Goal: Information Seeking & Learning: Compare options

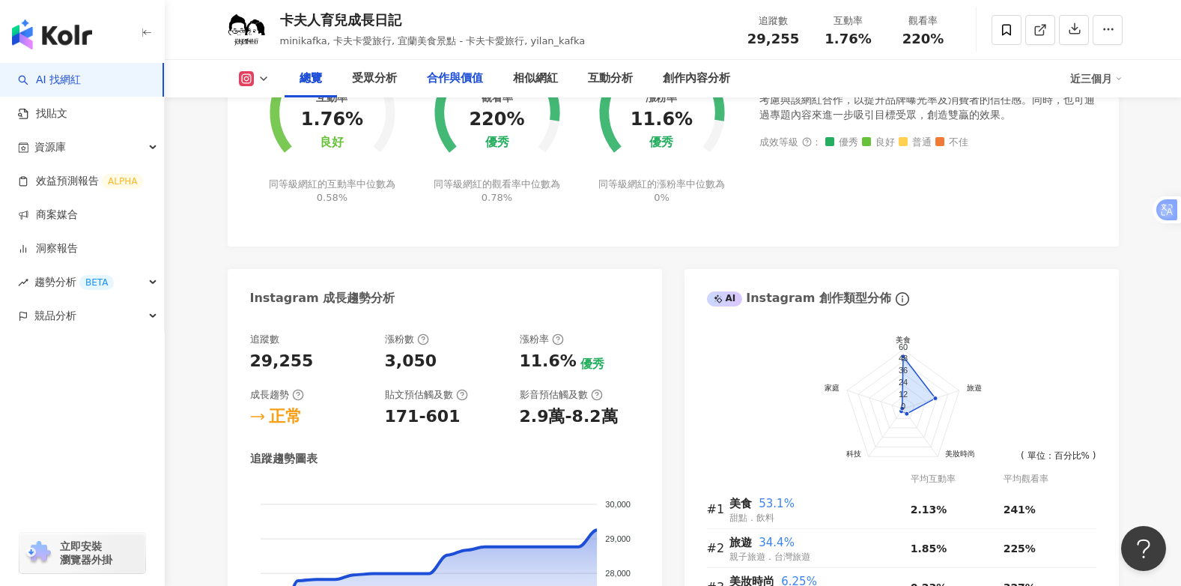
click at [459, 83] on div "合作與價值" at bounding box center [455, 79] width 56 height 18
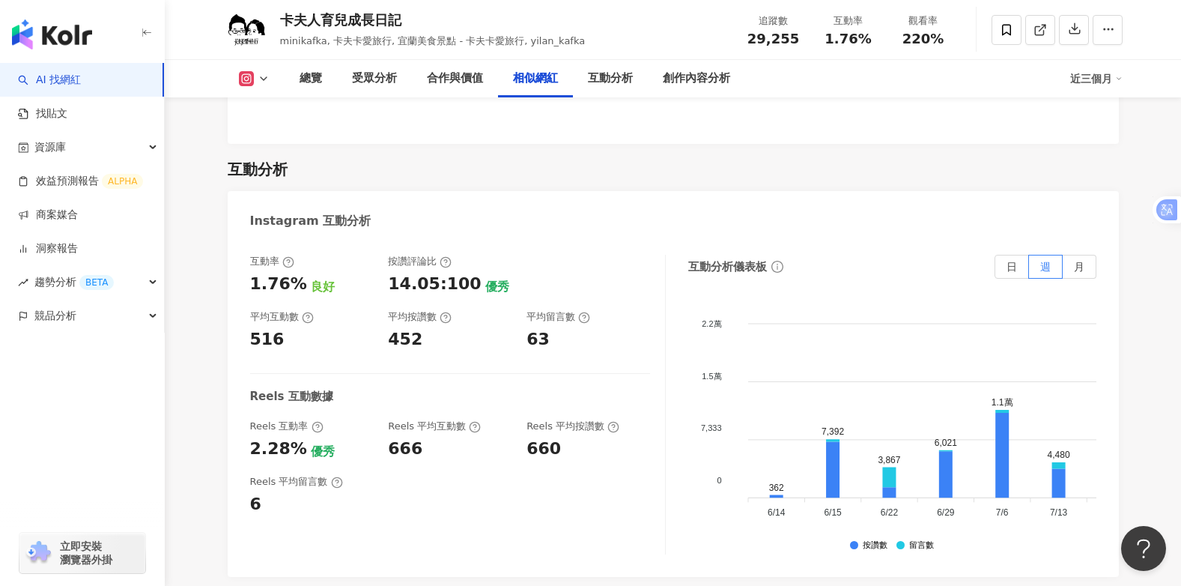
scroll to position [2477, 0]
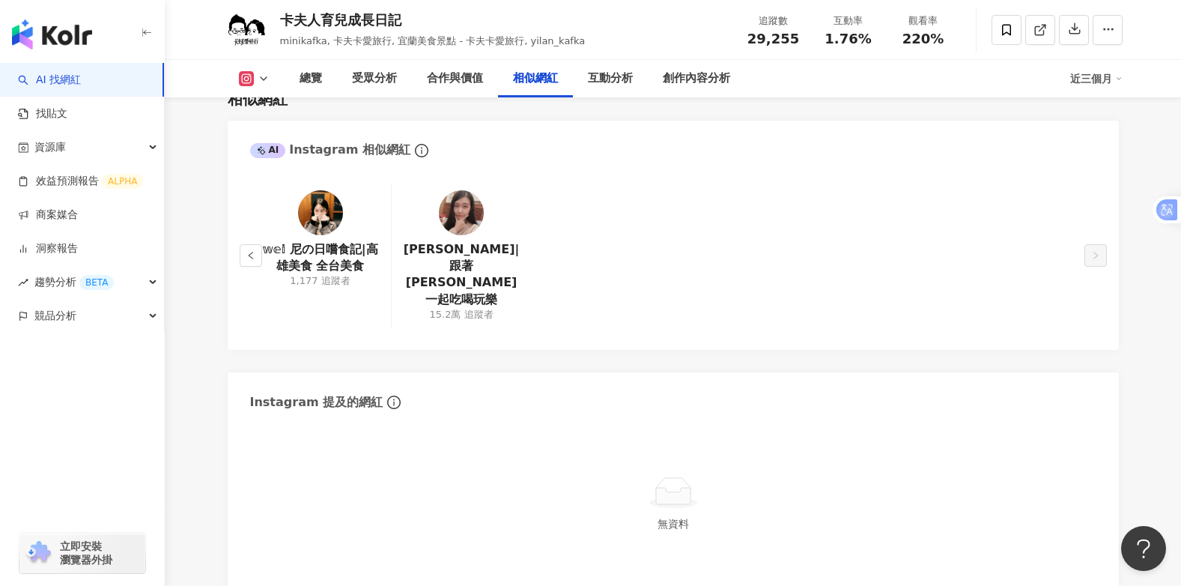
click at [530, 81] on div "相似網紅" at bounding box center [535, 79] width 45 height 18
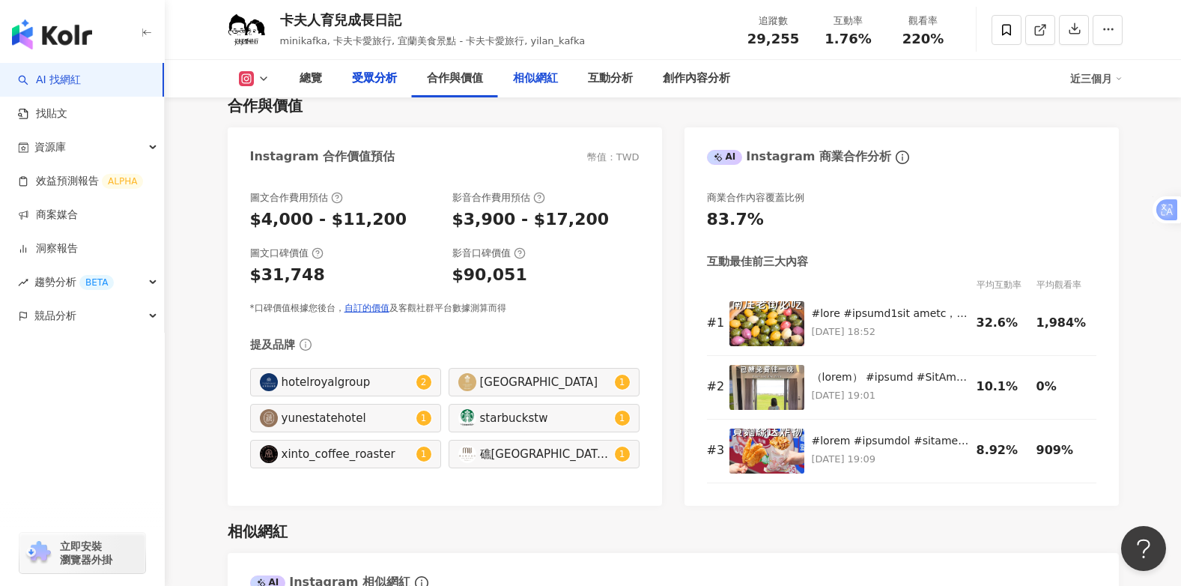
scroll to position [1953, 0]
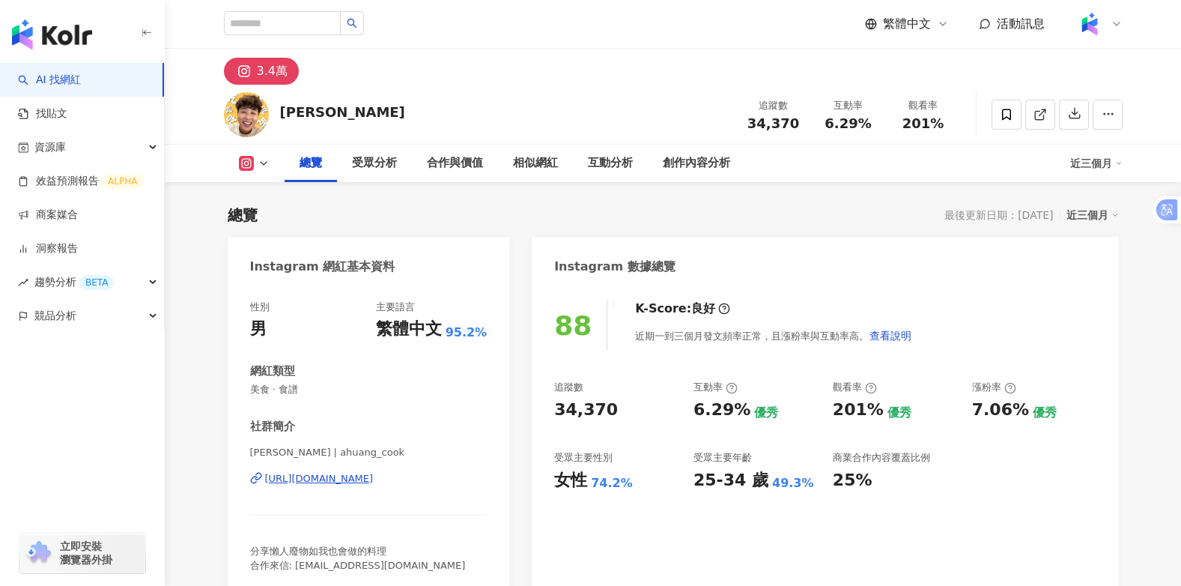
scroll to position [105, 0]
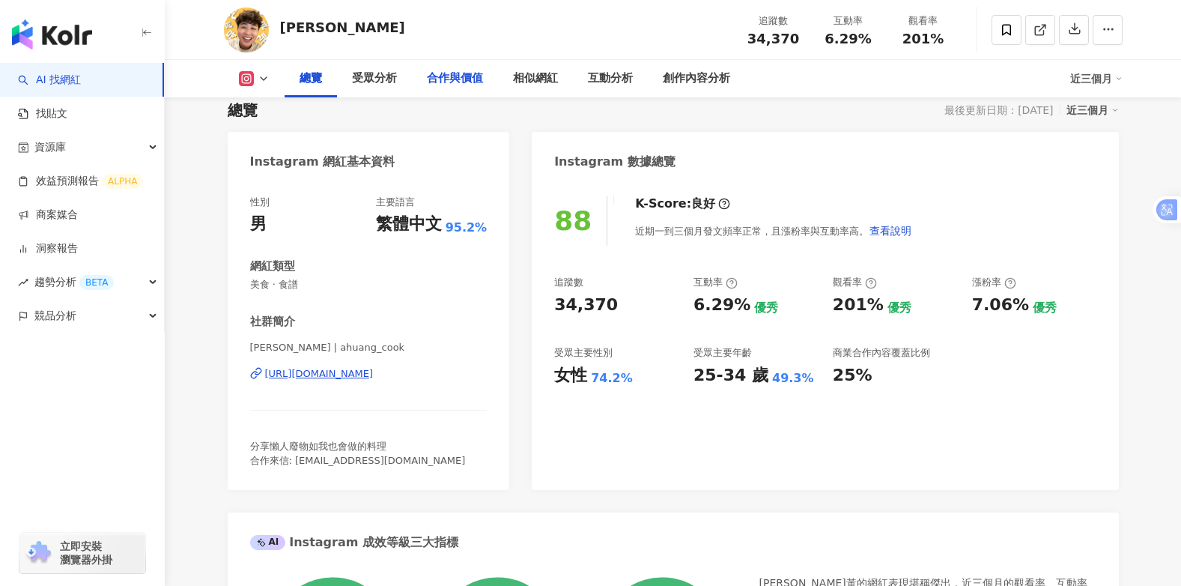
click at [446, 88] on div "合作與價值" at bounding box center [455, 79] width 56 height 18
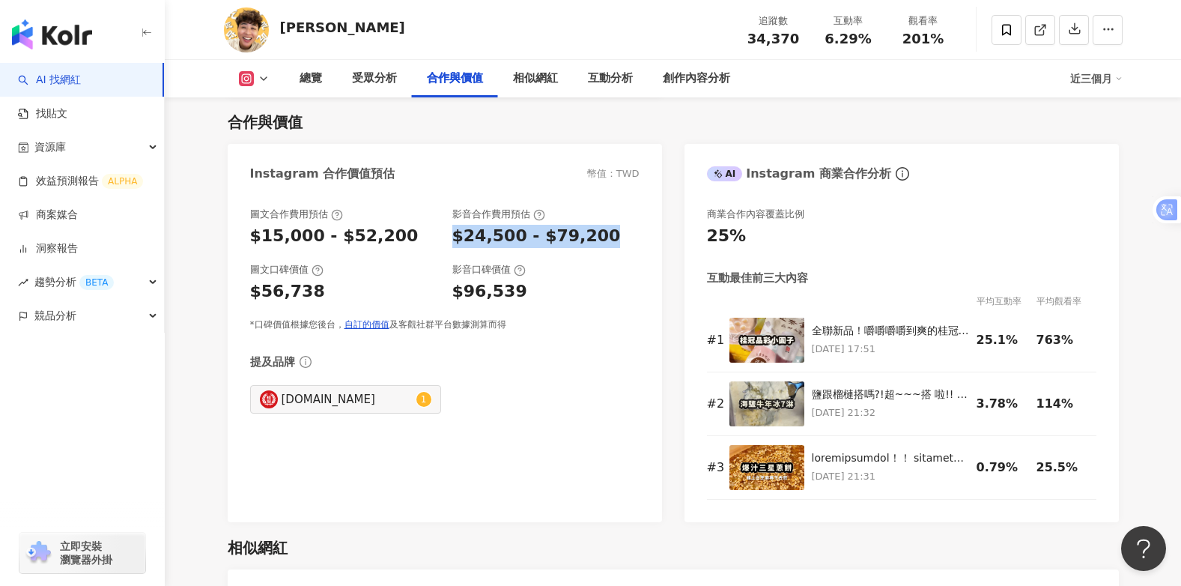
drag, startPoint x: 451, startPoint y: 234, endPoint x: 601, endPoint y: 243, distance: 150.7
click at [601, 243] on div "圖文合作費用預估 $15,000 - $52,200 影音合作費用預估 $24,500 - $79,200" at bounding box center [444, 227] width 389 height 40
drag, startPoint x: 601, startPoint y: 243, endPoint x: 535, endPoint y: 233, distance: 67.3
copy div "$24,500 - $79,200"
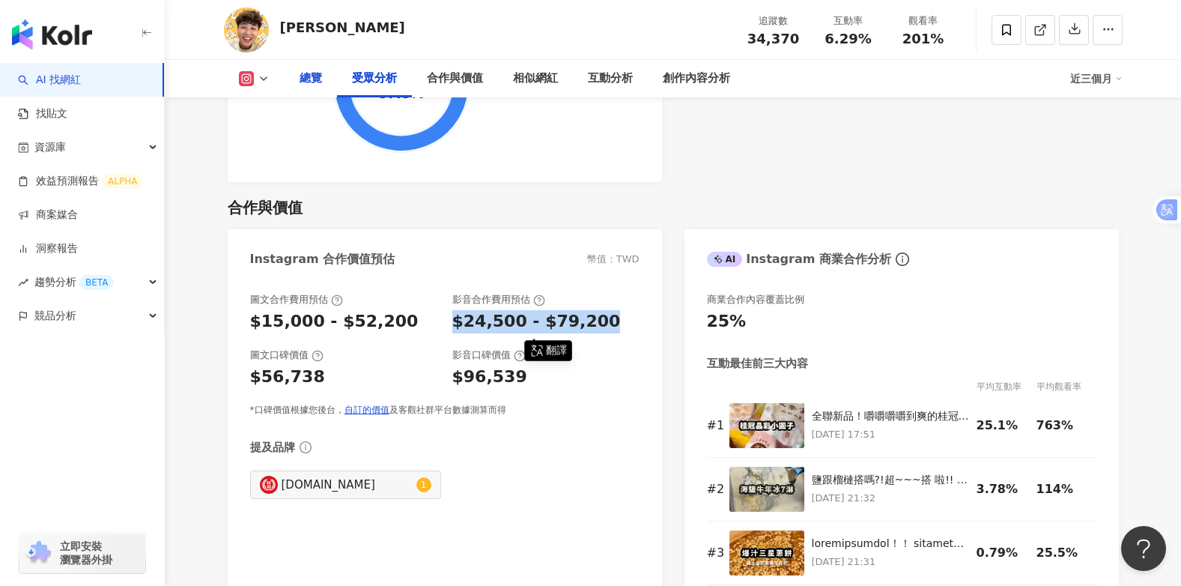
scroll to position [1776, 0]
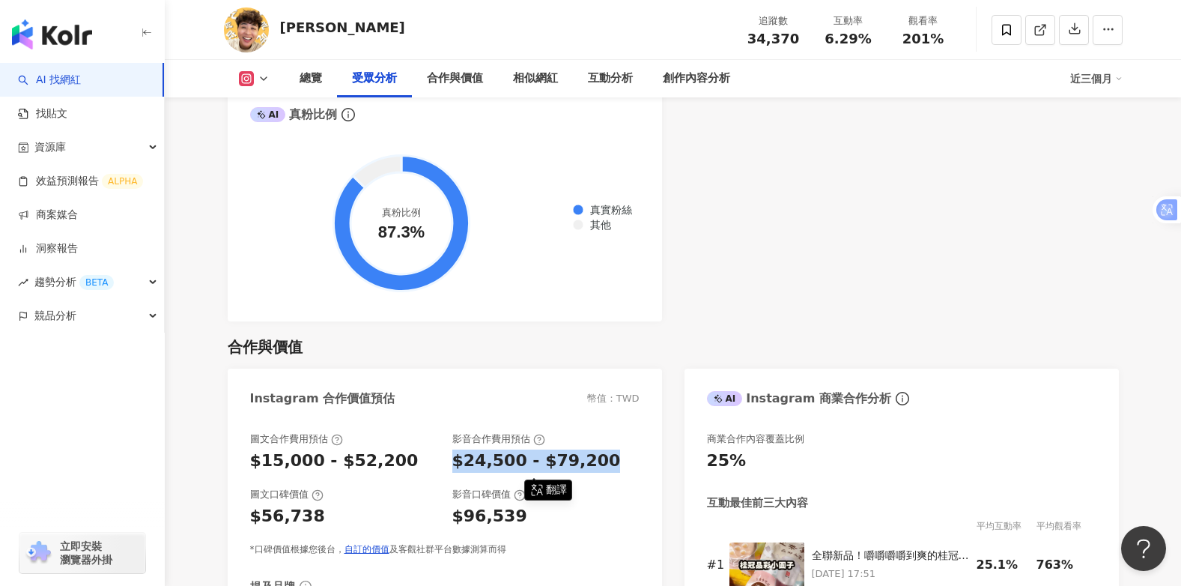
click at [326, 27] on div "黃ㄚ黃 追蹤數 34,370 互動率 6.29% 觀看率 201%" at bounding box center [673, 29] width 958 height 59
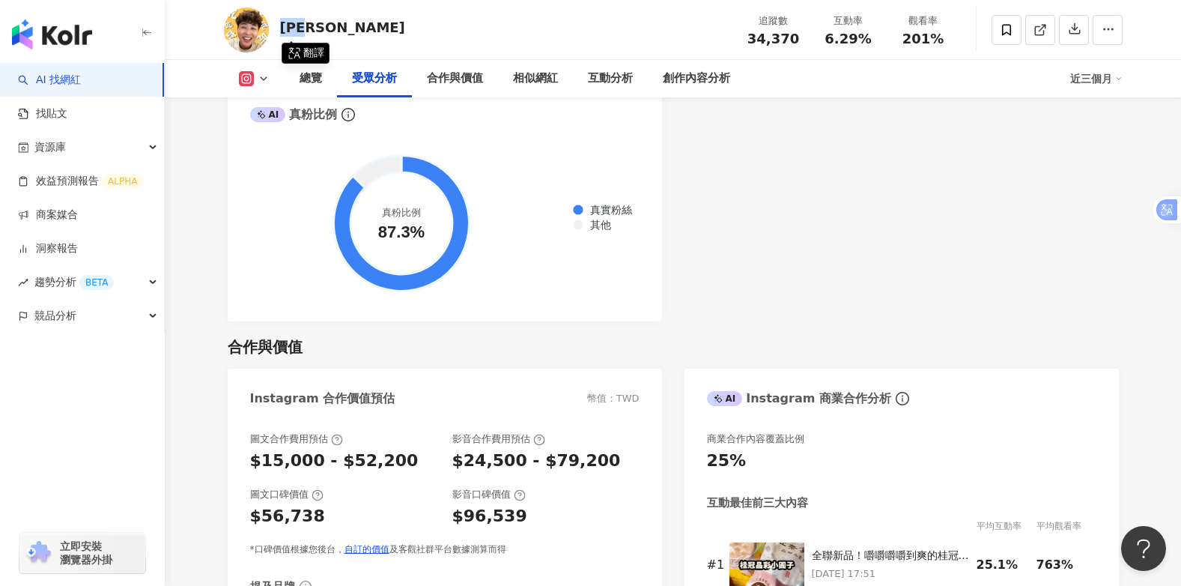
copy div "黃ㄚ黃"
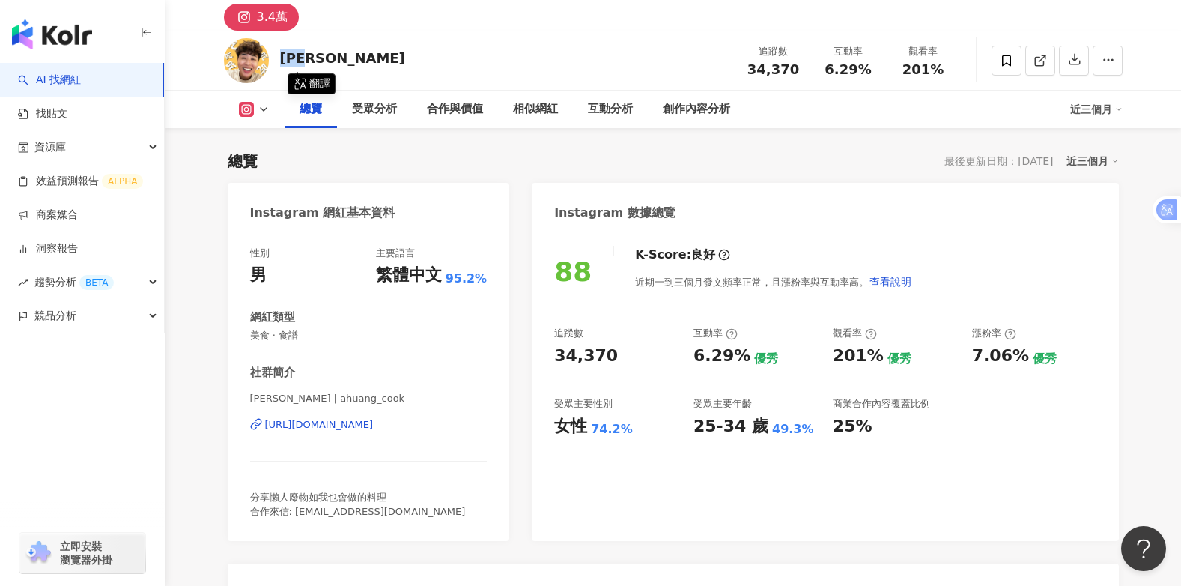
scroll to position [0, 0]
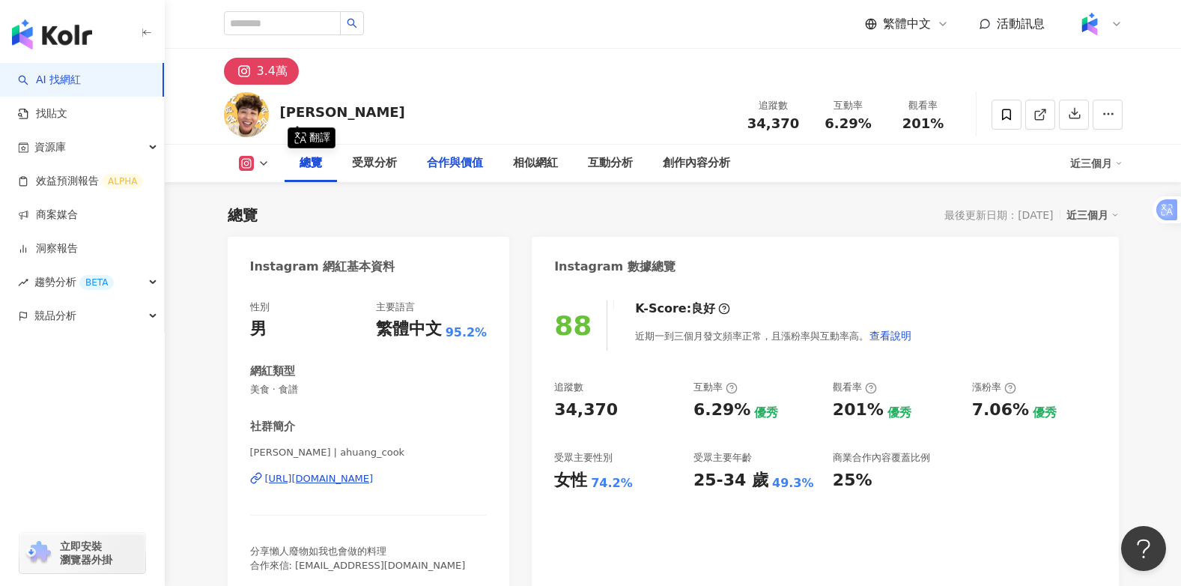
click at [463, 162] on div "合作與價值" at bounding box center [455, 163] width 56 height 18
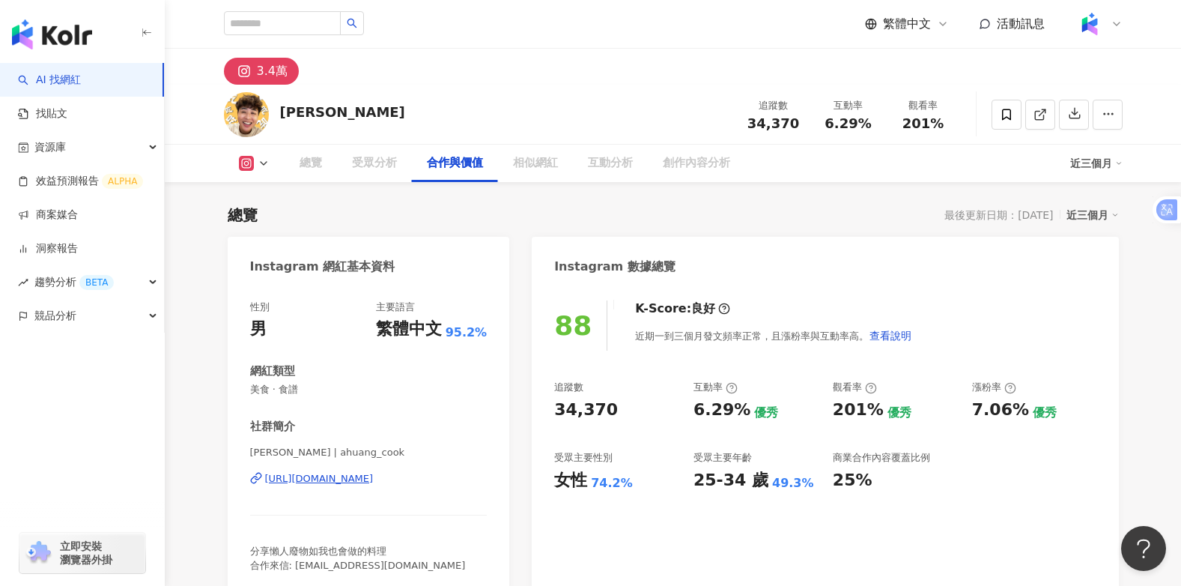
scroll to position [2001, 0]
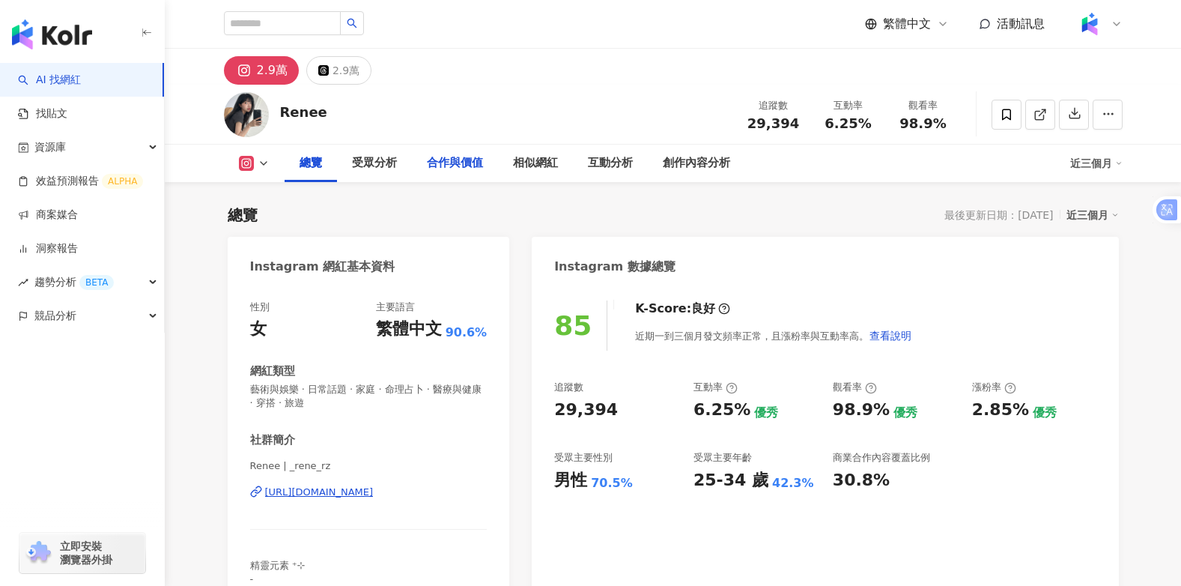
click at [450, 168] on div "合作與價值" at bounding box center [455, 163] width 56 height 18
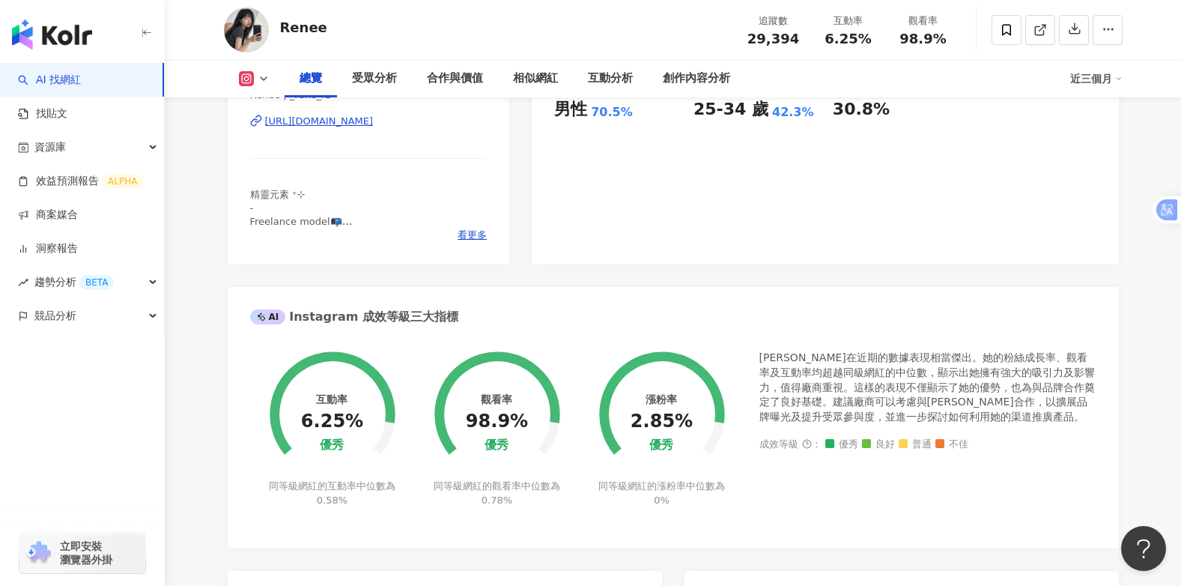
scroll to position [319, 0]
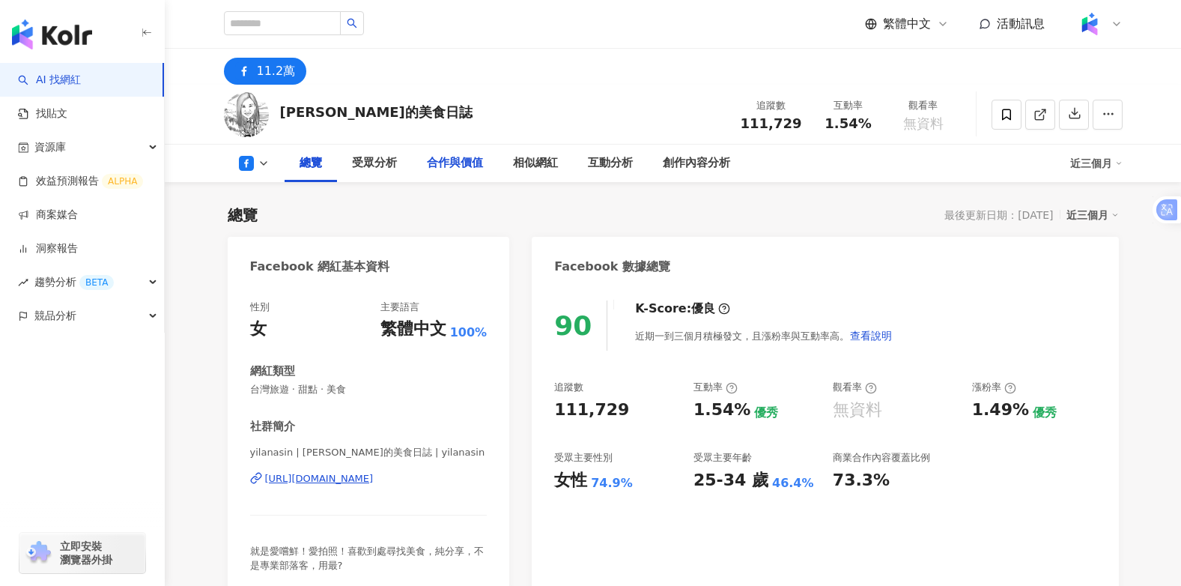
drag, startPoint x: 451, startPoint y: 162, endPoint x: 526, endPoint y: 380, distance: 230.6
click at [451, 162] on div "合作與價值" at bounding box center [455, 163] width 56 height 18
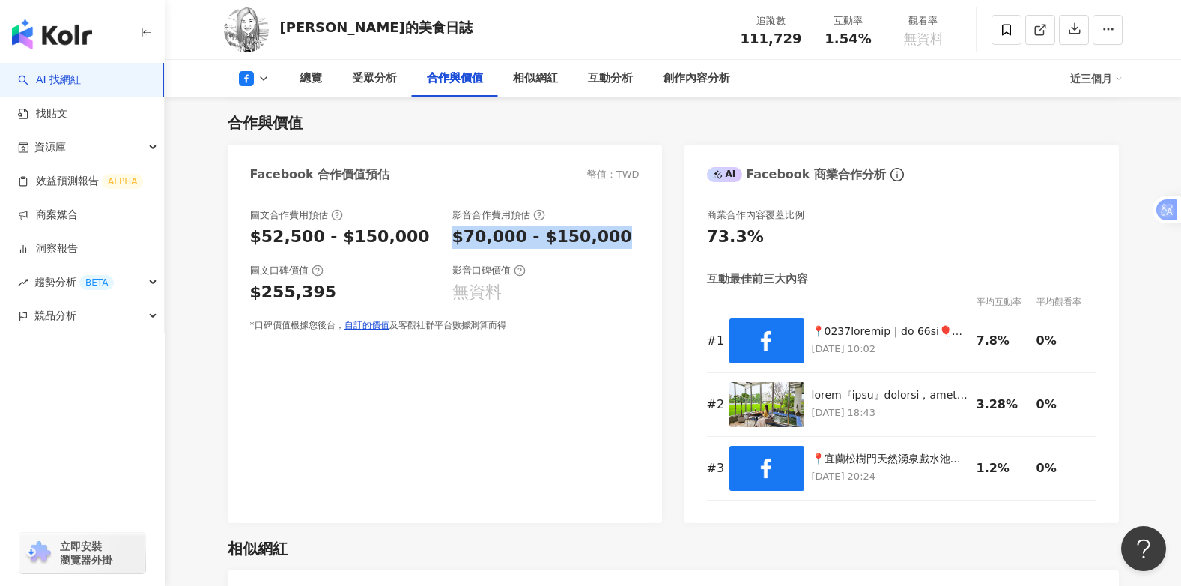
drag, startPoint x: 453, startPoint y: 242, endPoint x: 624, endPoint y: 242, distance: 170.7
click at [624, 242] on div "$70,000 - $150,000" at bounding box center [545, 236] width 187 height 23
drag, startPoint x: 624, startPoint y: 242, endPoint x: 594, endPoint y: 235, distance: 30.7
copy div "$70,000 - $150,000"
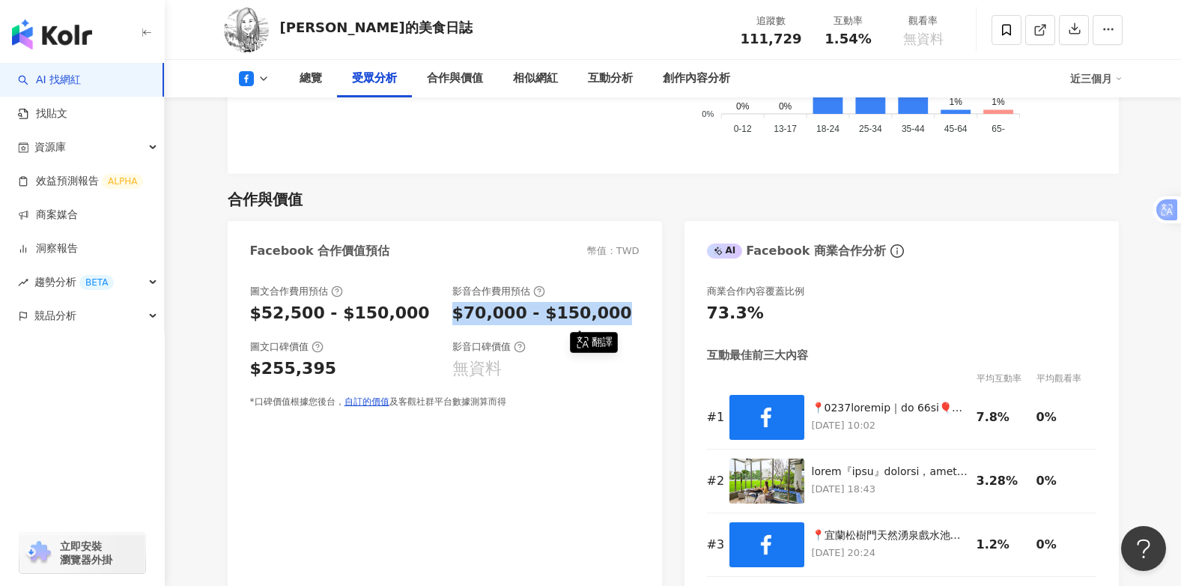
scroll to position [1529, 0]
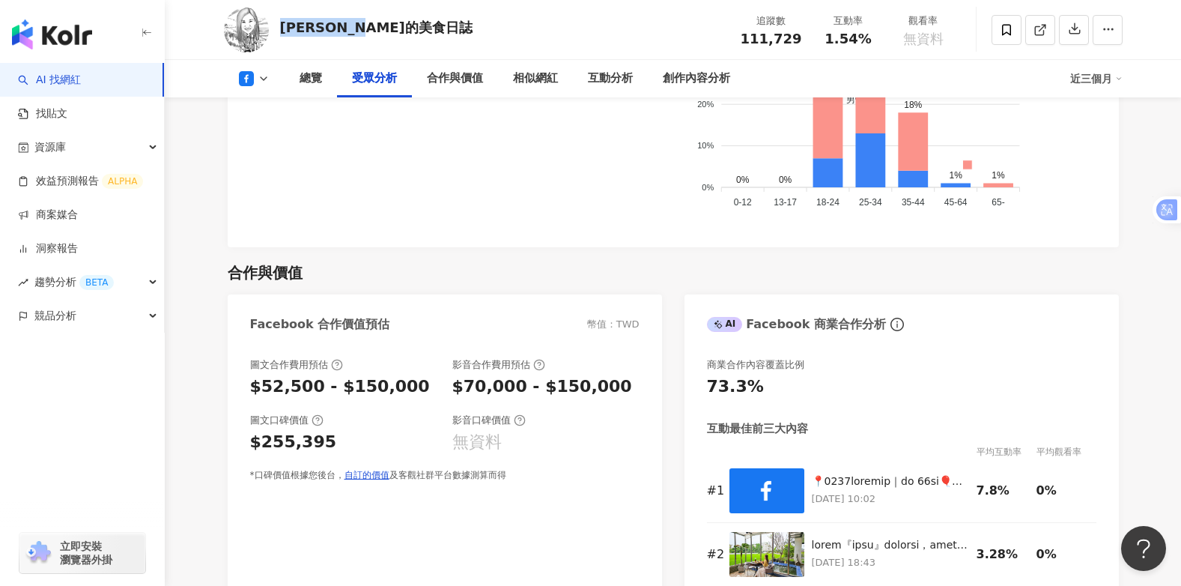
drag, startPoint x: 279, startPoint y: 25, endPoint x: 409, endPoint y: 25, distance: 129.5
click at [409, 25] on div "宜蘭ㄚ欣的美食日誌 追蹤數 111,729 互動率 1.54% 觀看率 無資料" at bounding box center [673, 29] width 958 height 59
drag, startPoint x: 409, startPoint y: 25, endPoint x: 388, endPoint y: 25, distance: 21.0
copy div "宜蘭ㄚ欣的美食日誌"
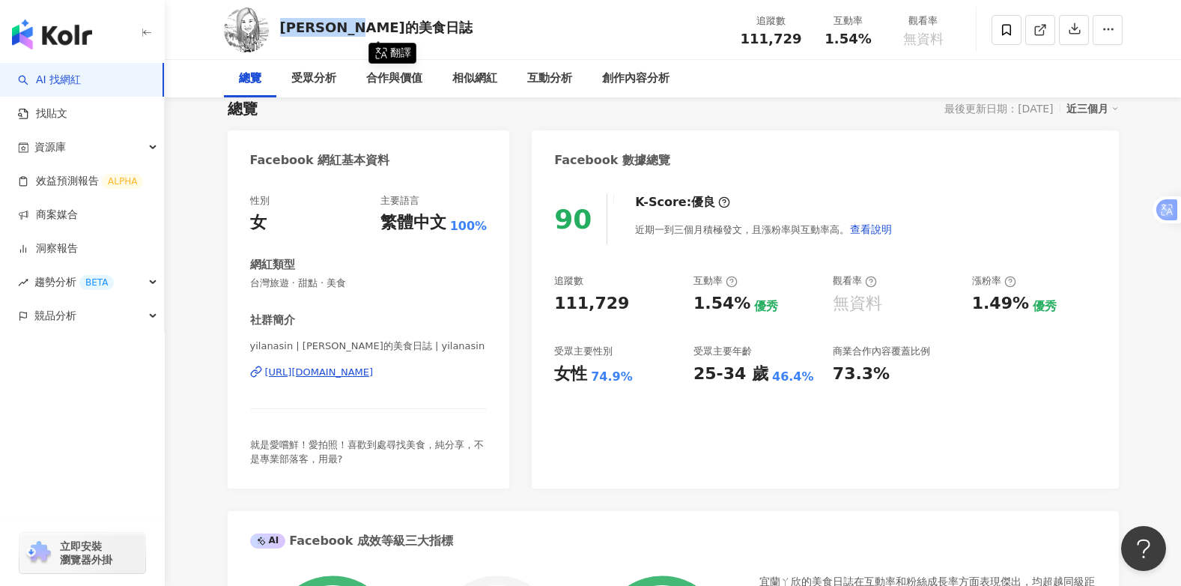
scroll to position [0, 0]
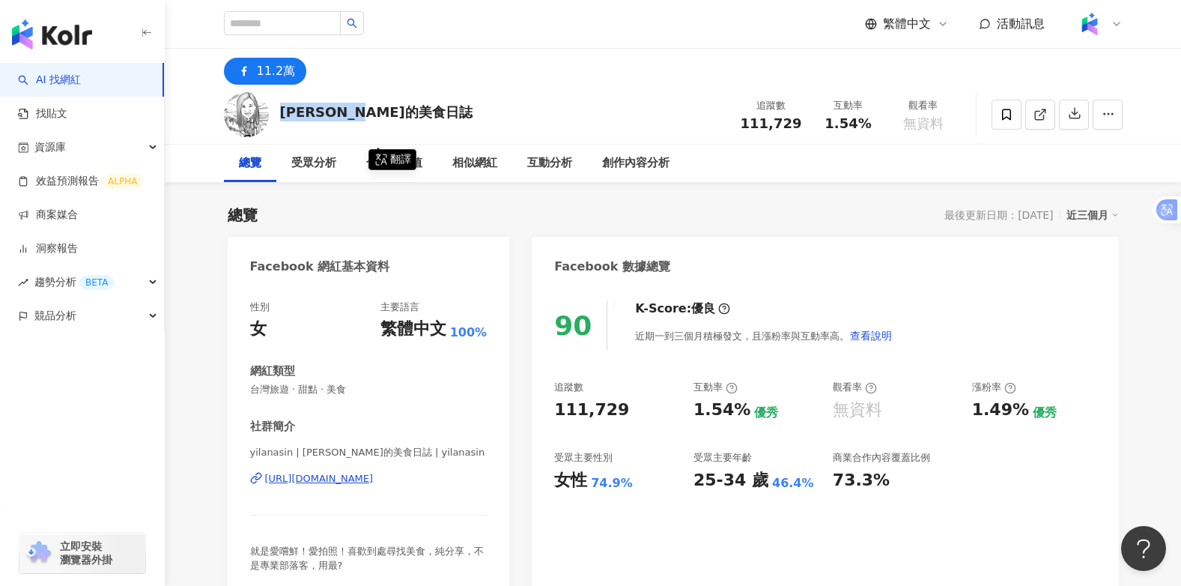
click at [584, 82] on div "11.2萬" at bounding box center [673, 67] width 958 height 36
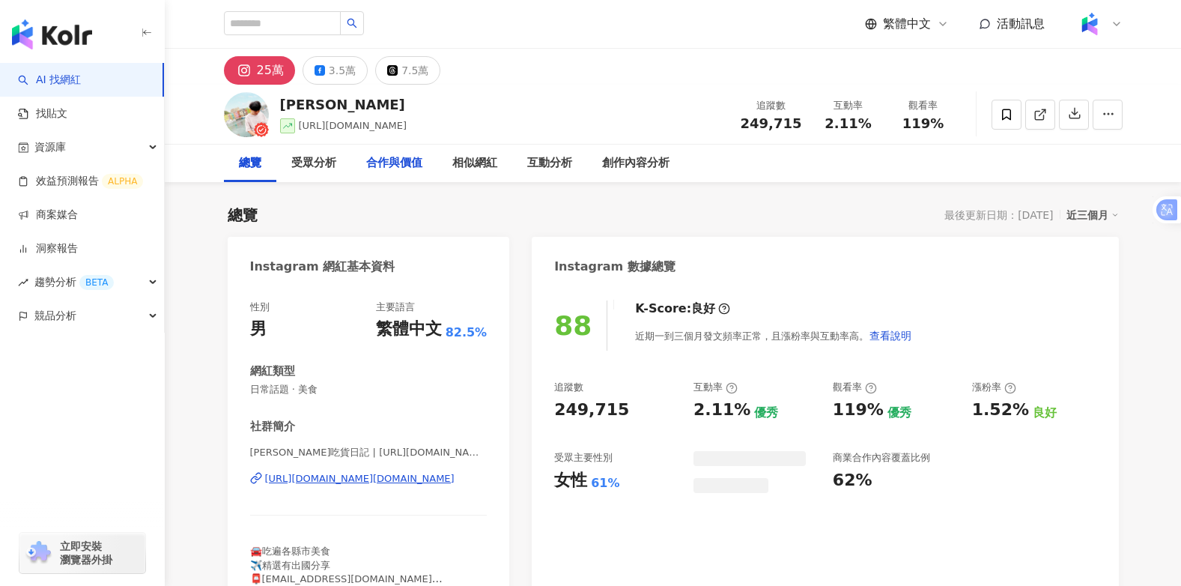
click at [406, 162] on div "合作與價值" at bounding box center [394, 163] width 56 height 18
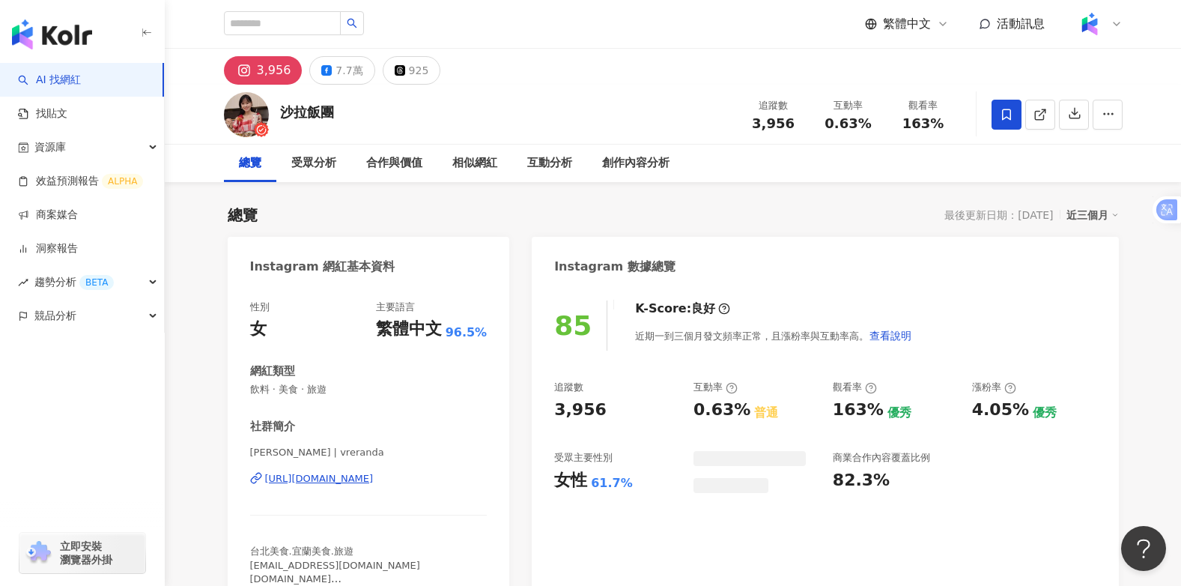
click at [253, 475] on icon at bounding box center [256, 478] width 12 height 12
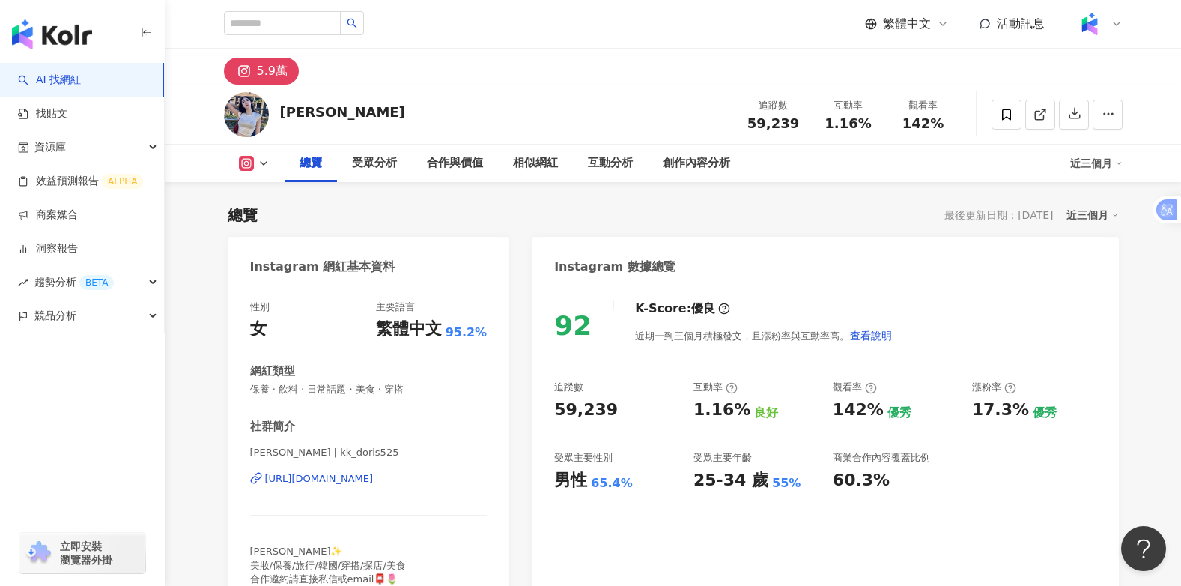
click at [256, 478] on icon at bounding box center [256, 478] width 12 height 12
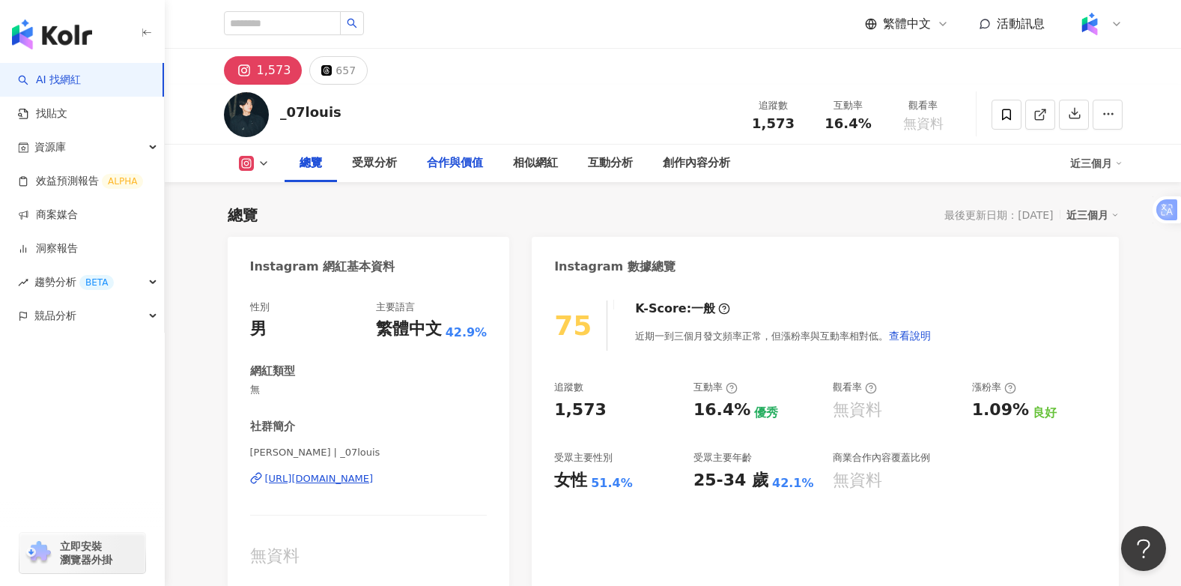
click at [450, 159] on div "合作與價值" at bounding box center [455, 163] width 56 height 18
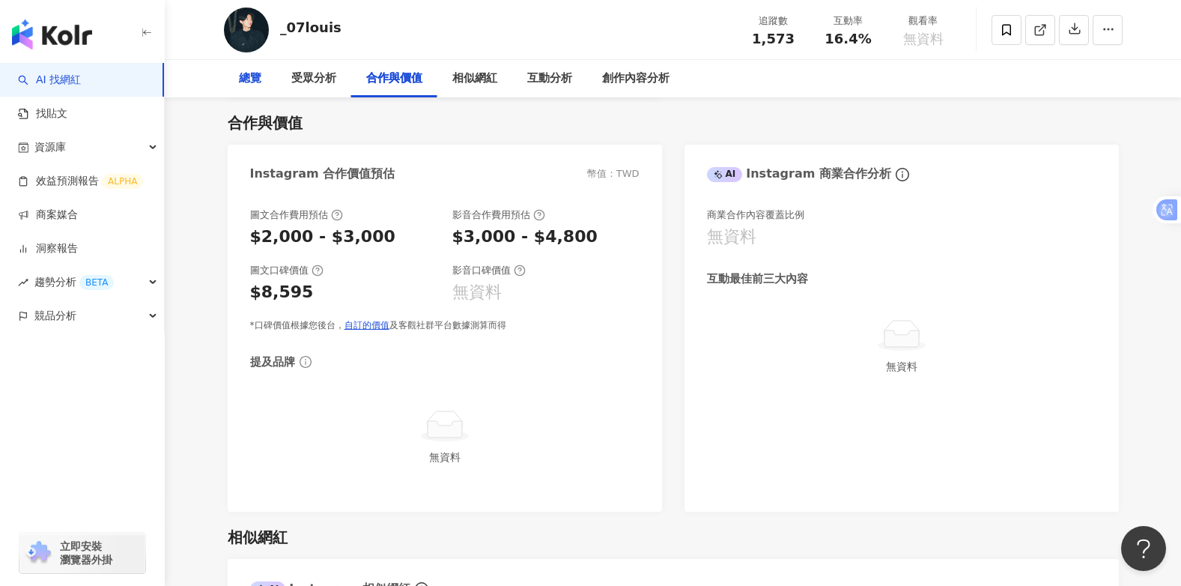
click at [250, 78] on div "總覽" at bounding box center [250, 79] width 22 height 18
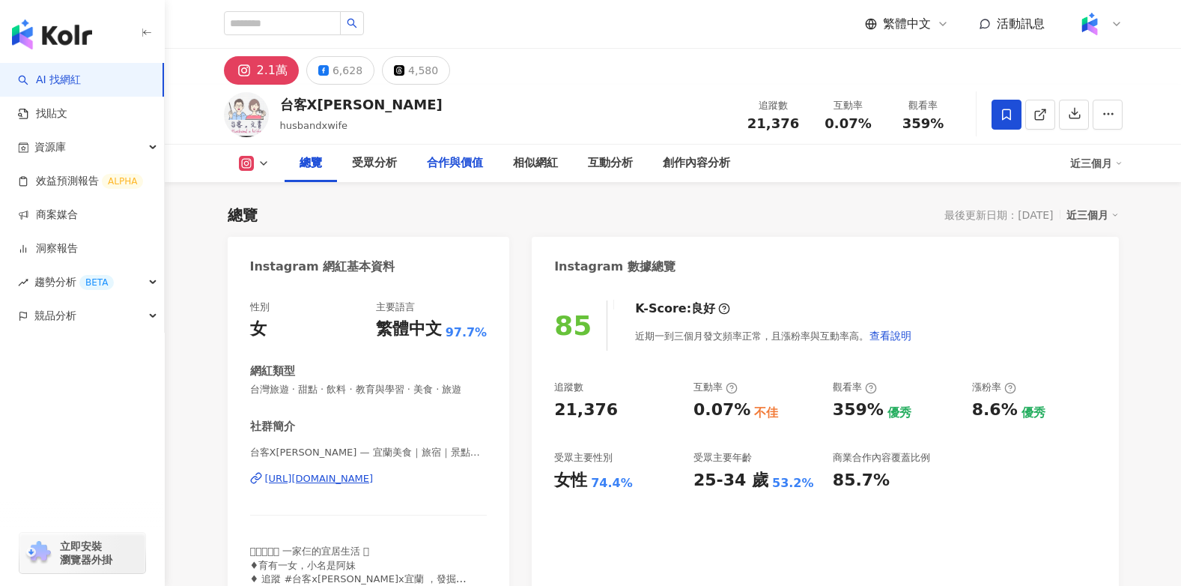
click at [438, 162] on div "合作與價值" at bounding box center [455, 163] width 56 height 18
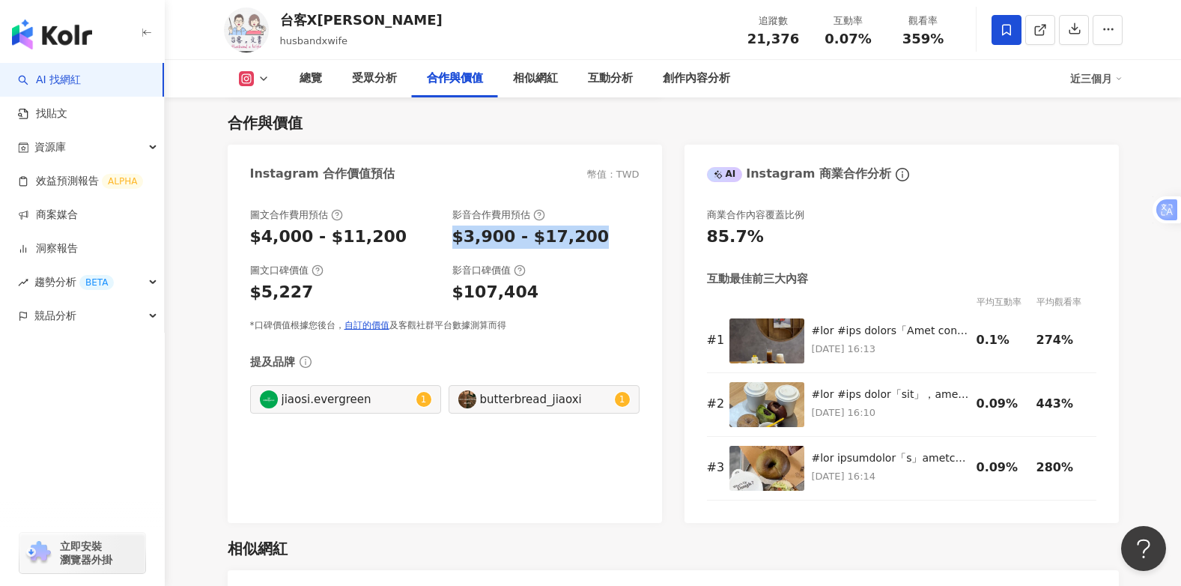
drag, startPoint x: 454, startPoint y: 237, endPoint x: 613, endPoint y: 237, distance: 158.7
click at [613, 237] on div "$3,900 - $17,200" at bounding box center [545, 236] width 187 height 23
drag, startPoint x: 613, startPoint y: 237, endPoint x: 541, endPoint y: 235, distance: 71.9
copy div "$3,900 - $17,200"
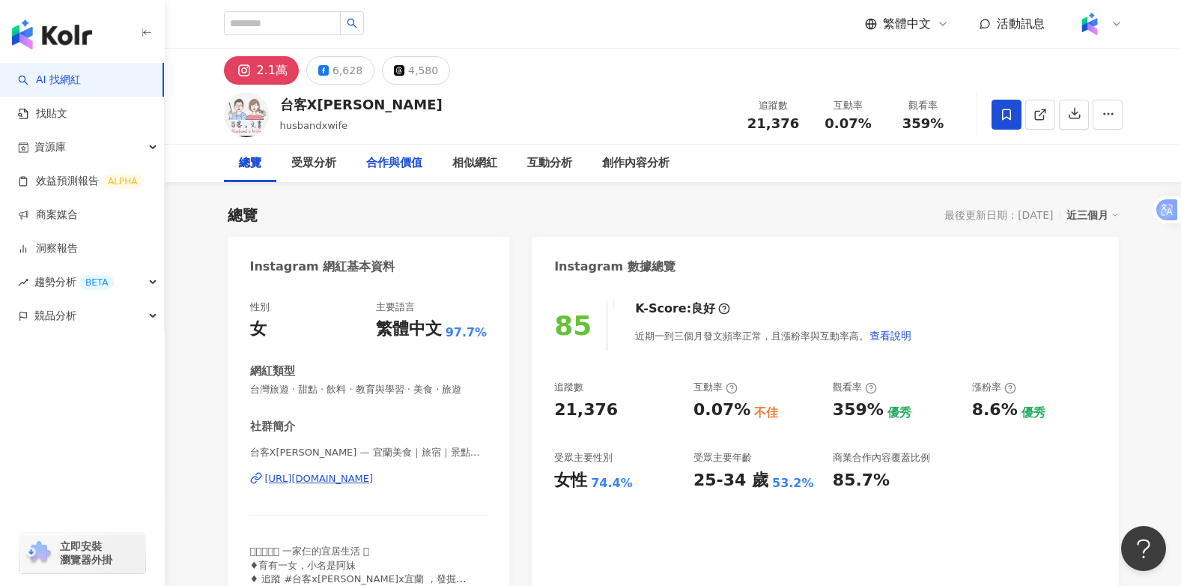
click at [398, 161] on div "合作與價值" at bounding box center [394, 163] width 56 height 18
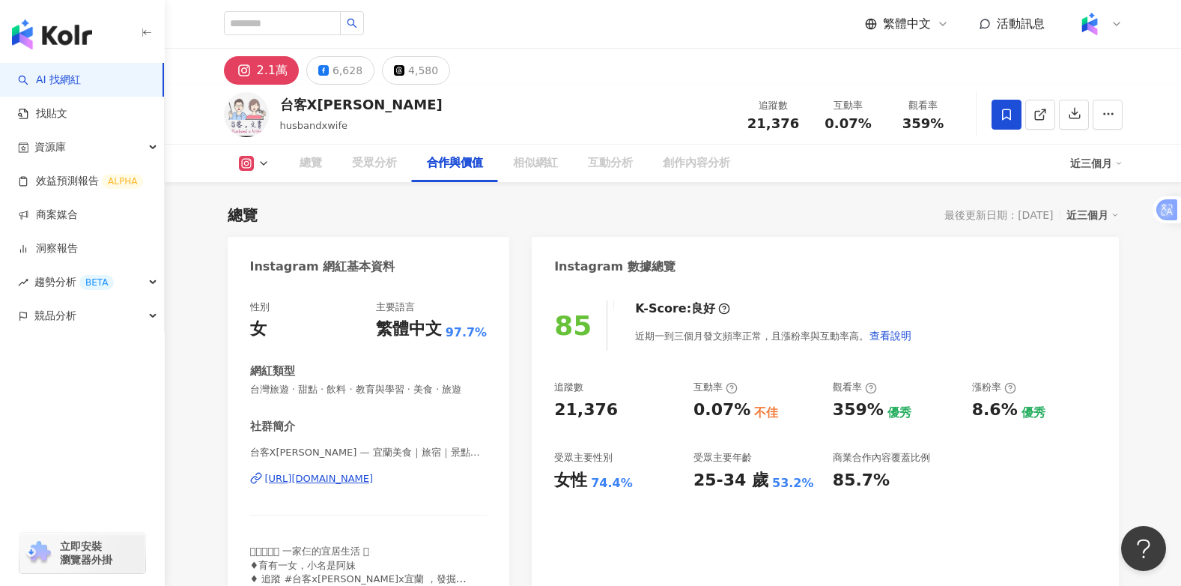
scroll to position [2028, 0]
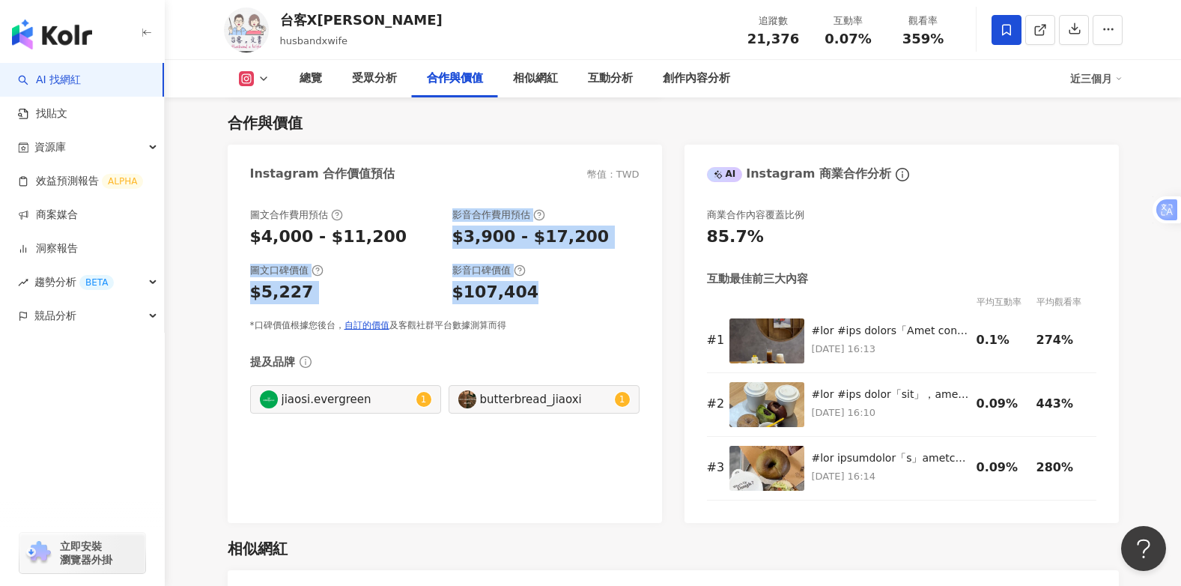
drag, startPoint x: 451, startPoint y: 211, endPoint x: 541, endPoint y: 293, distance: 121.4
click at [541, 293] on div "圖文合作費用預估 $4,000 - $11,200 影音合作費用預估 $3,900 - $17,200 圖文口碑價值 $5,227 影音口碑價值 $107,4…" at bounding box center [444, 270] width 389 height 124
drag, startPoint x: 541, startPoint y: 293, endPoint x: 503, endPoint y: 290, distance: 37.6
copy div "影音合作費用預估 $3,900 - $17,200 圖文口碑價值 $5,227 影音口碑價值 $107,404"
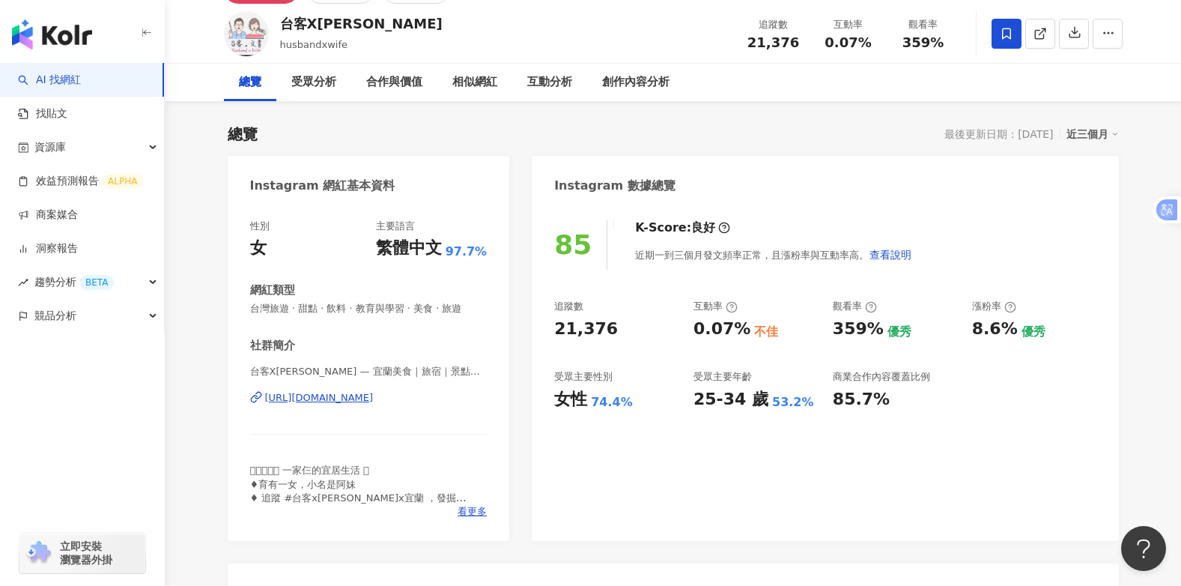
scroll to position [0, 0]
